Goal: Navigation & Orientation: Find specific page/section

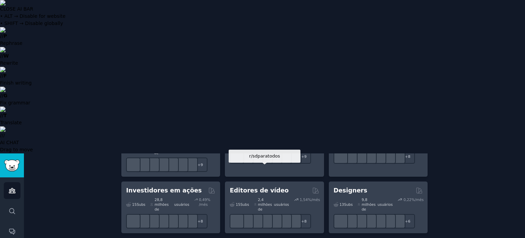
scroll to position [308, 0]
